Goal: Task Accomplishment & Management: Use online tool/utility

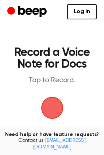
click at [54, 108] on span "button" at bounding box center [52, 108] width 24 height 24
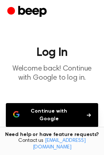
click at [76, 114] on button "Continue with Google" at bounding box center [52, 115] width 93 height 24
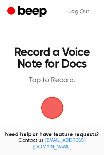
click at [49, 107] on span "button" at bounding box center [52, 108] width 22 height 22
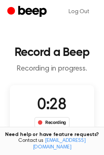
click at [43, 122] on div "Recording" at bounding box center [52, 122] width 36 height 11
click at [46, 108] on span "0:30" at bounding box center [51, 105] width 29 height 15
click at [62, 106] on span "0:32" at bounding box center [51, 105] width 29 height 15
click at [60, 123] on div "Recording" at bounding box center [52, 122] width 36 height 11
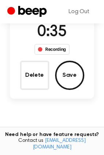
scroll to position [37, 0]
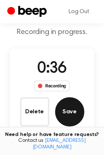
click at [68, 106] on button "Save" at bounding box center [69, 112] width 29 height 29
